Goal: Information Seeking & Learning: Find specific fact

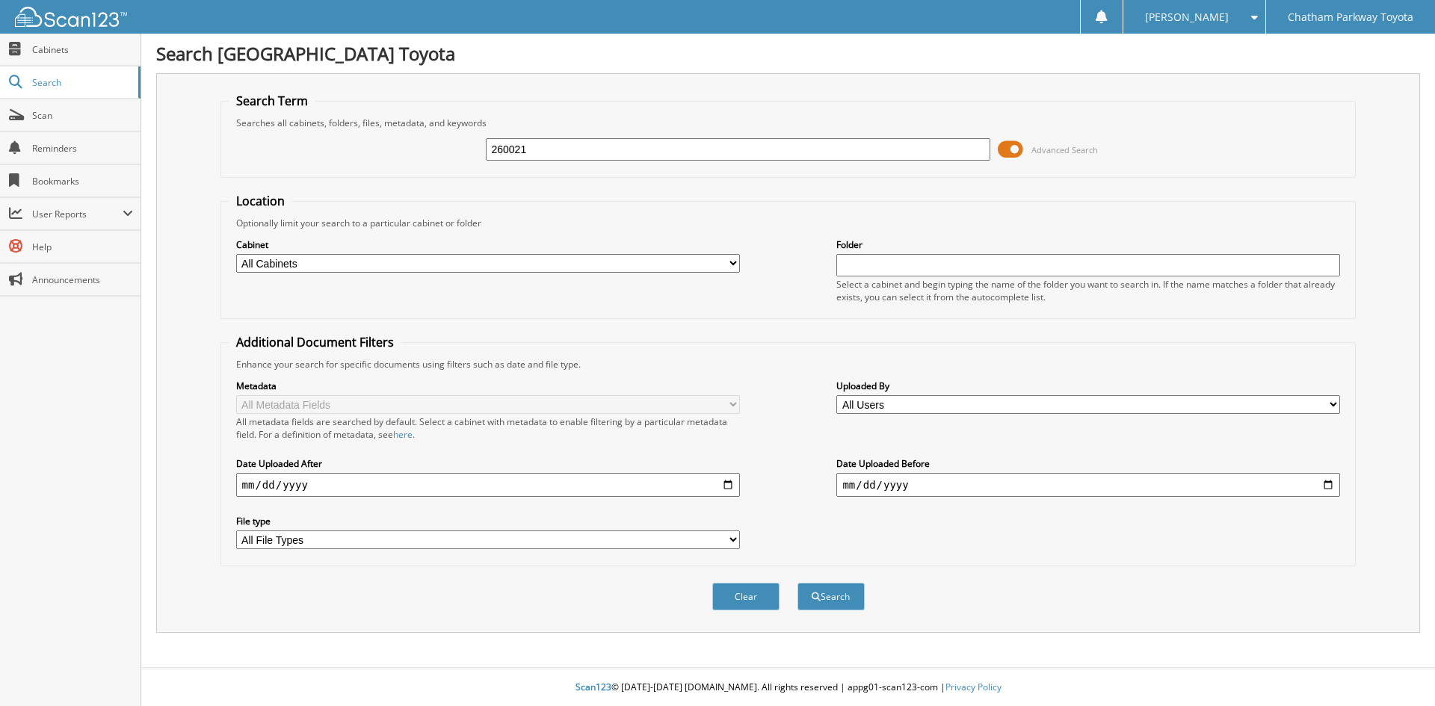
type input "260021"
click at [797, 583] on button "Search" at bounding box center [830, 597] width 67 height 28
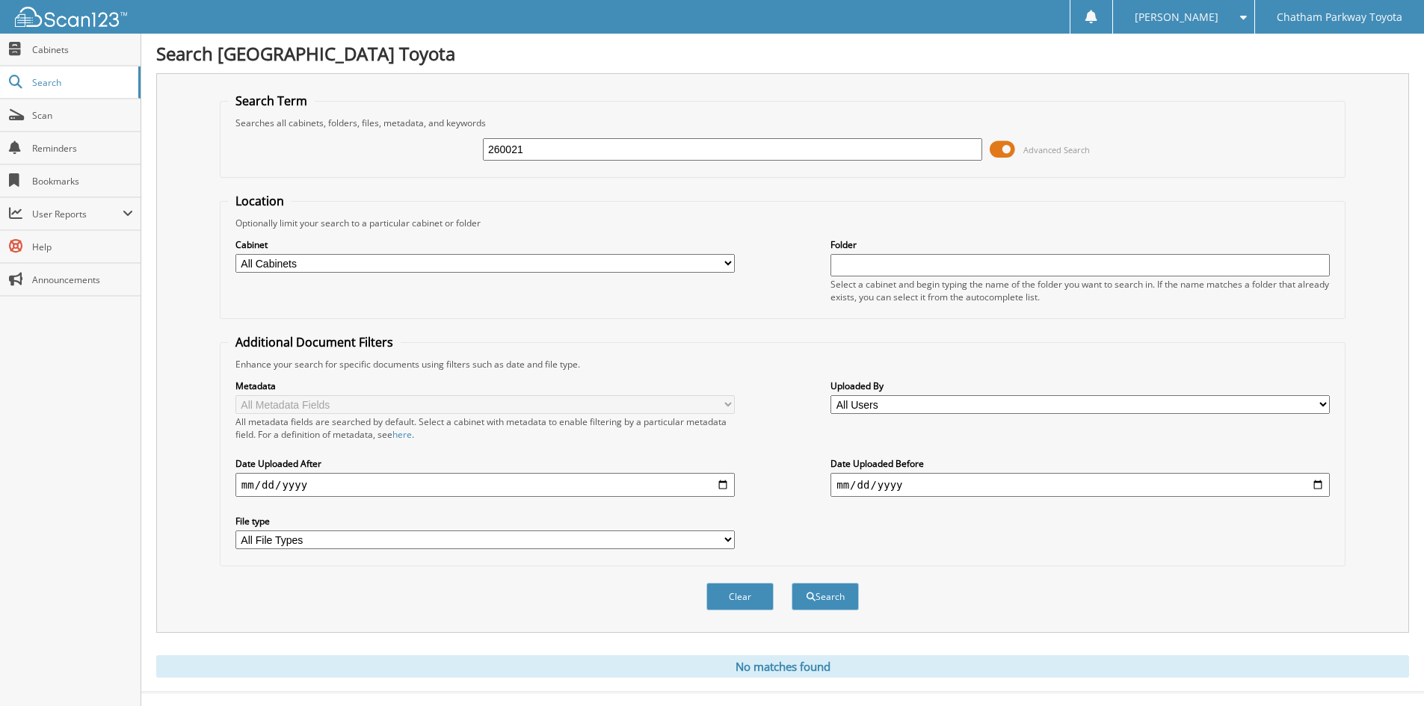
scroll to position [25, 0]
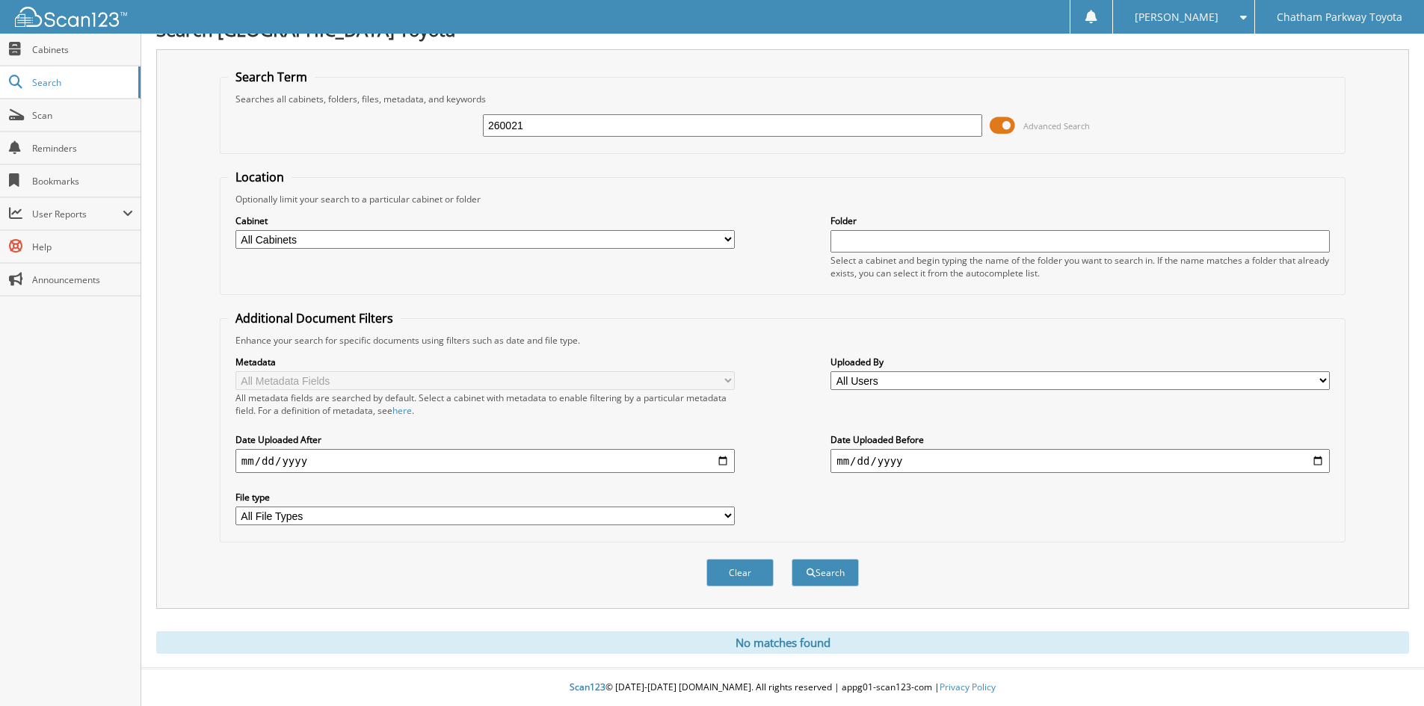
drag, startPoint x: 527, startPoint y: 126, endPoint x: 486, endPoint y: 120, distance: 40.7
click at [486, 120] on input "260021" at bounding box center [732, 125] width 499 height 22
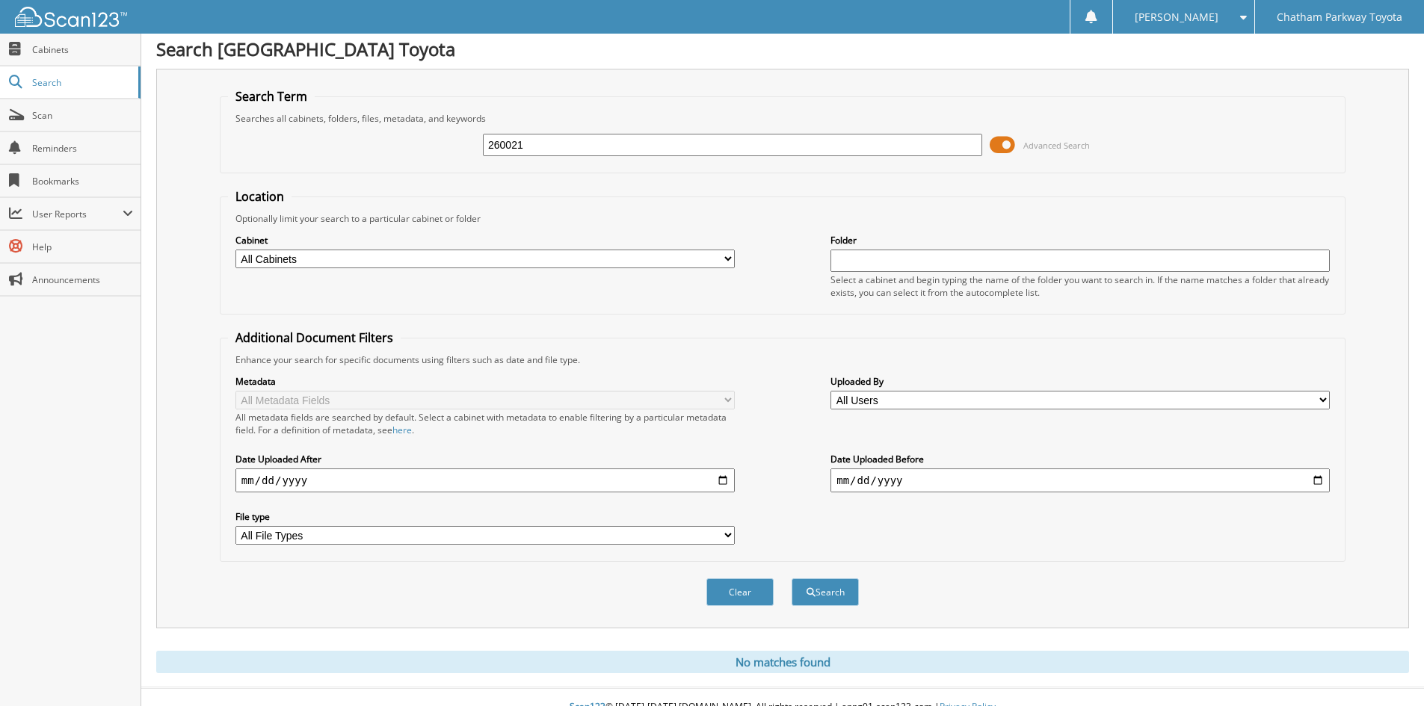
scroll to position [0, 0]
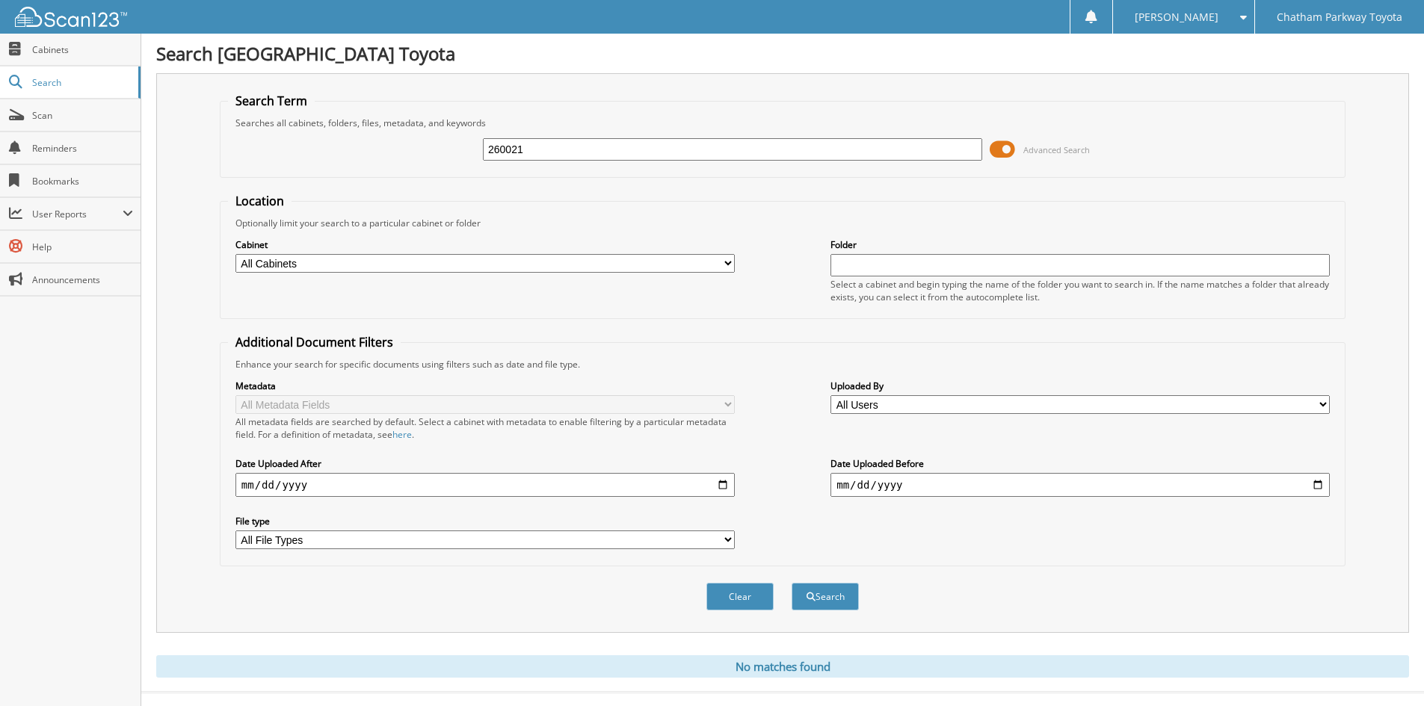
click at [556, 141] on input "260021" at bounding box center [732, 149] width 499 height 22
